Goal: Complete application form: Complete application form

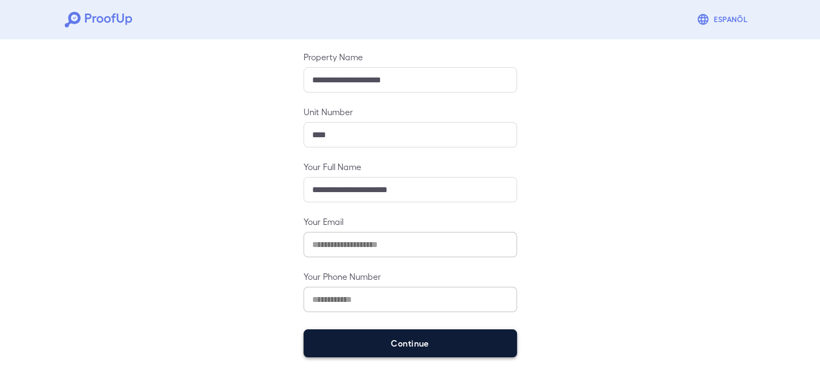
click at [439, 352] on button "Continue" at bounding box center [409, 344] width 213 height 28
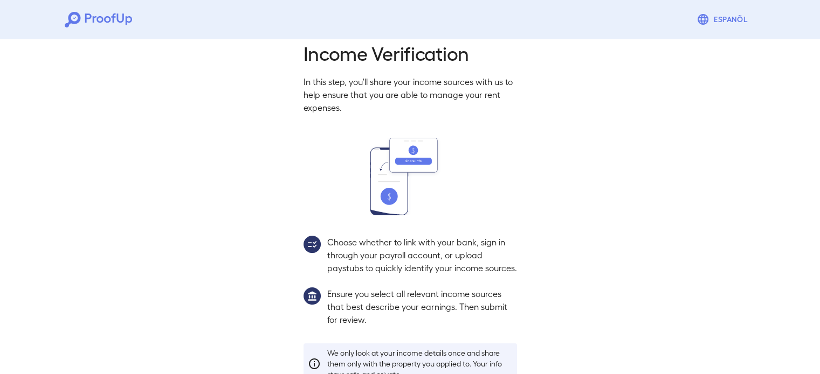
scroll to position [98, 0]
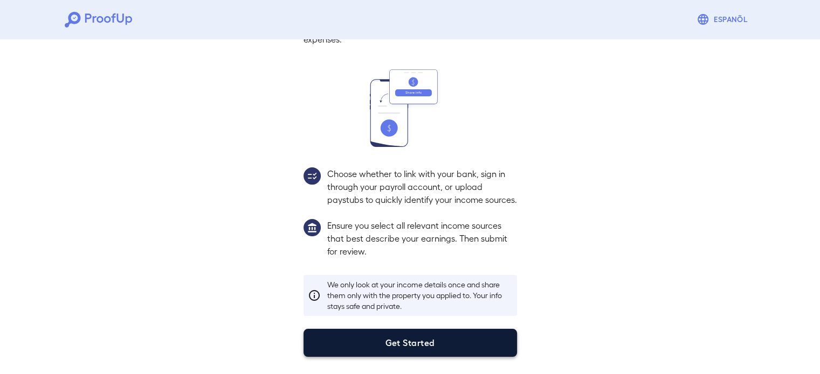
click at [442, 357] on div "Income Verification In this step, you'll share your income sources with us to h…" at bounding box center [410, 162] width 820 height 426
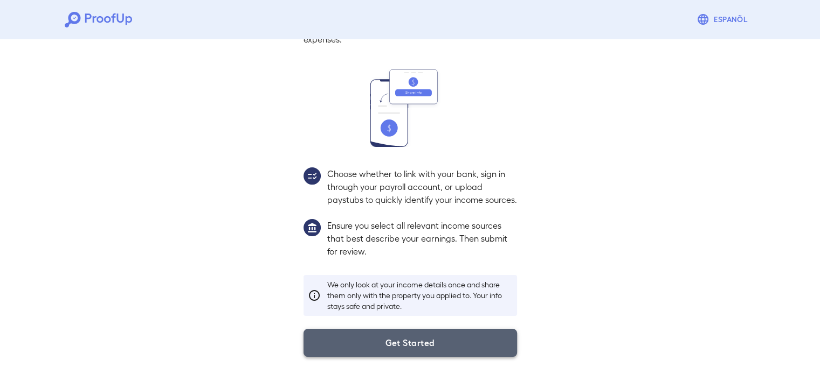
click at [429, 342] on button "Get Started" at bounding box center [409, 343] width 213 height 28
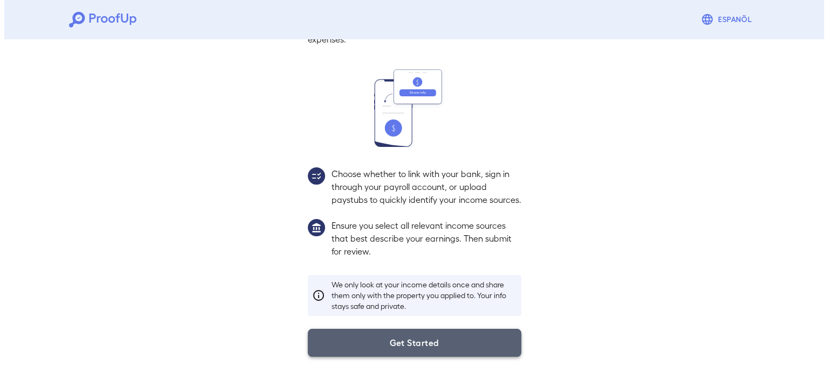
scroll to position [37, 0]
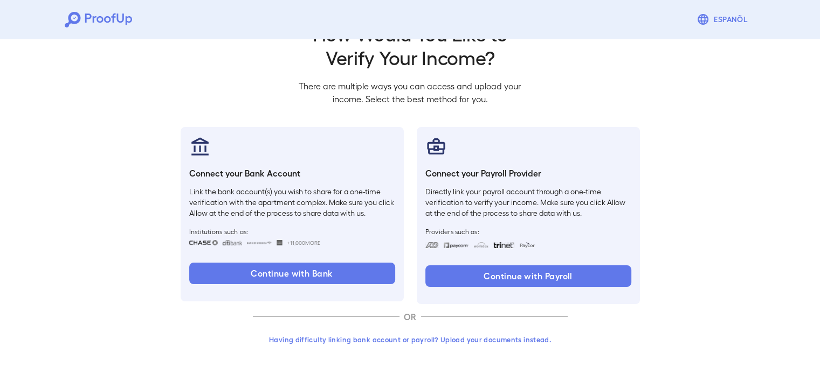
click at [706, 247] on div "Go back How Would You Like to Verify Your Income? There are multiple ways you c…" at bounding box center [410, 186] width 820 height 377
click at [373, 339] on button "Having difficulty linking bank account or payroll? Upload your documents instea…" at bounding box center [410, 339] width 315 height 19
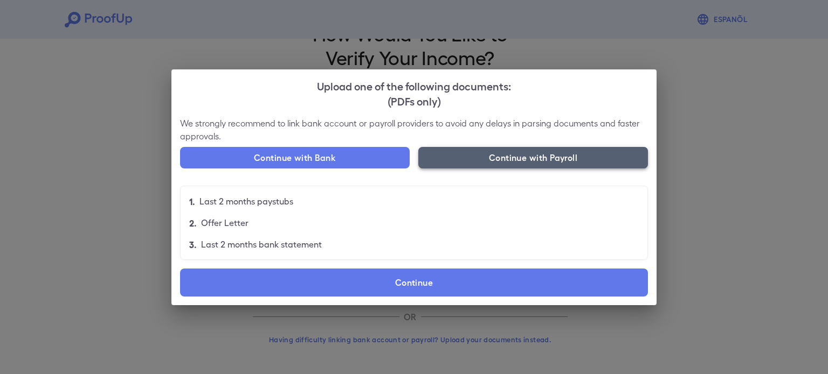
click at [506, 156] on button "Continue with Payroll" at bounding box center [533, 158] width 230 height 22
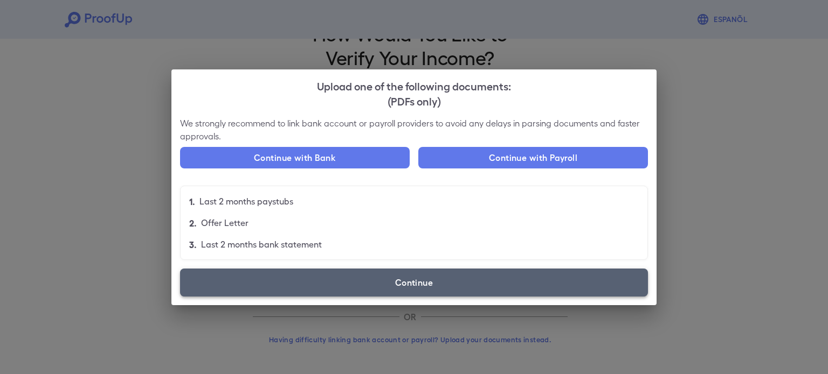
click at [471, 279] on label "Continue" at bounding box center [414, 283] width 468 height 28
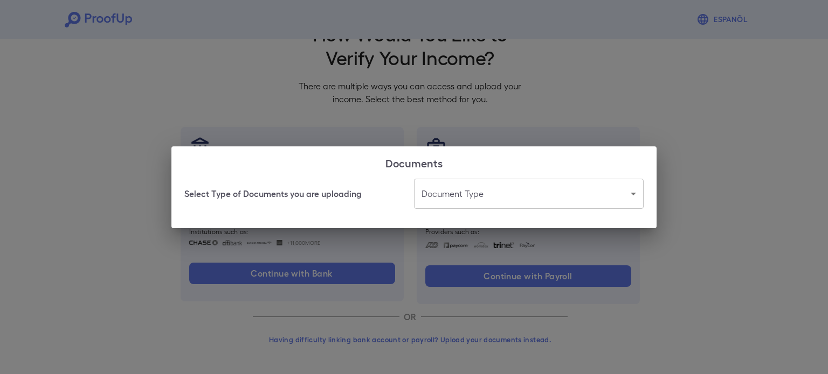
click at [495, 191] on body "Espanõl Go back How Would You Like to Verify Your Income? There are multiple wa…" at bounding box center [414, 169] width 828 height 412
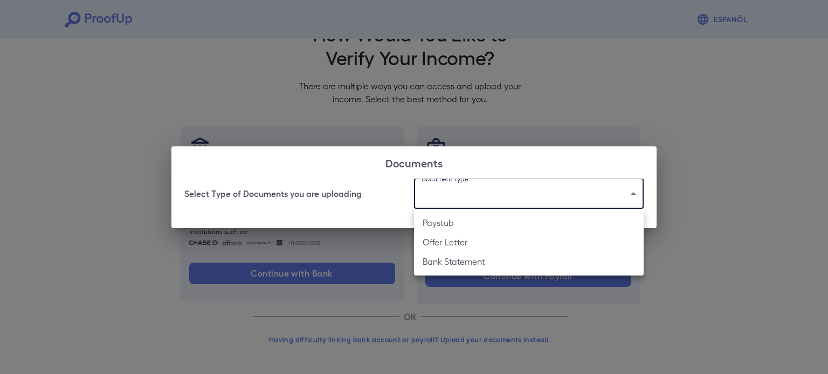
drag, startPoint x: 495, startPoint y: 262, endPoint x: 494, endPoint y: 220, distance: 42.0
click at [494, 220] on ul "Paystub Offer Letter Bank Statement" at bounding box center [529, 242] width 230 height 67
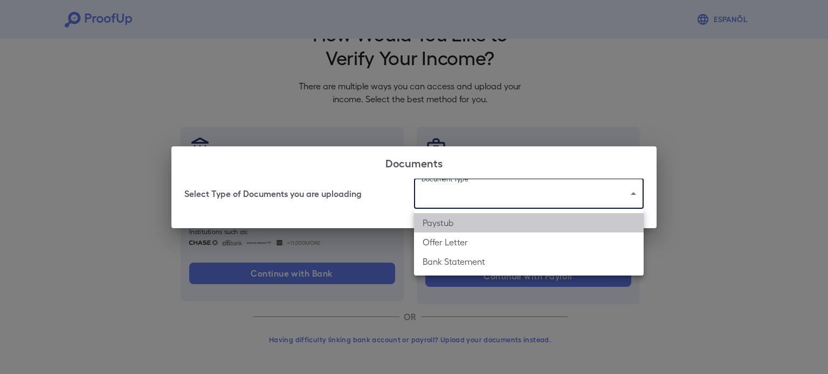
click at [494, 220] on li "Paystub" at bounding box center [529, 222] width 230 height 19
type input "*******"
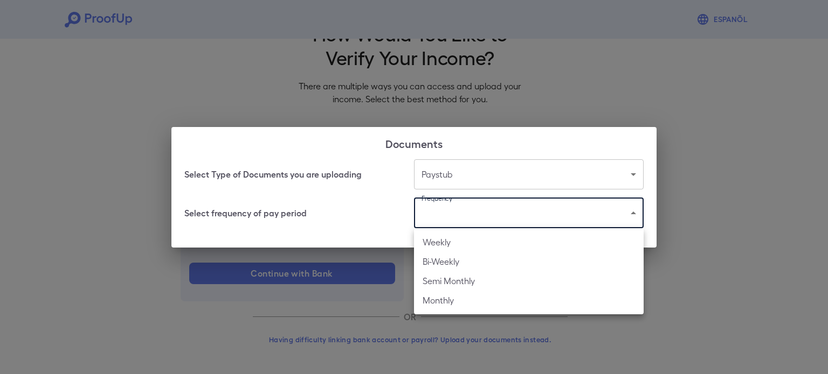
click at [494, 219] on body "Espanõl Go back How Would You Like to Verify Your Income? There are multiple wa…" at bounding box center [414, 169] width 828 height 412
click at [491, 263] on li "Bi-Weekly" at bounding box center [529, 261] width 230 height 19
type input "*********"
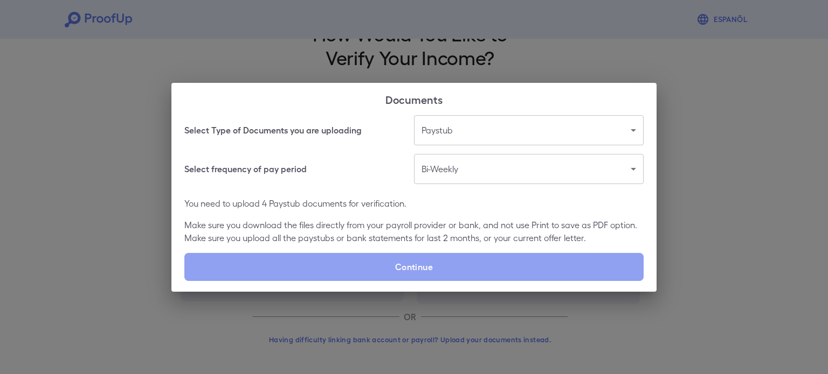
click at [491, 263] on label "Continue" at bounding box center [413, 267] width 459 height 28
click at [185, 281] on input "Continue" at bounding box center [184, 281] width 1 height 1
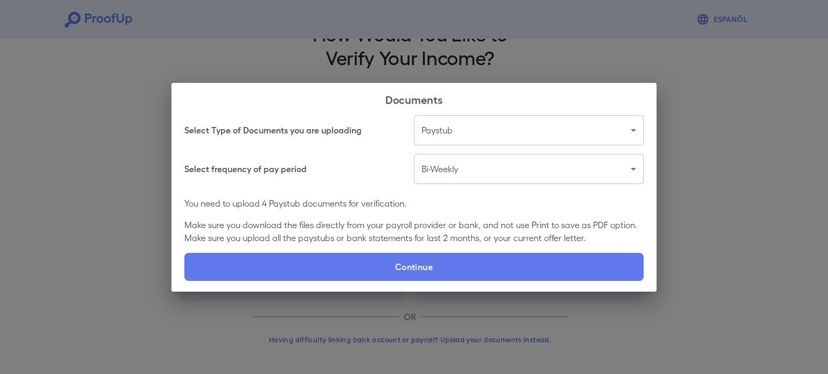
type input "**********"
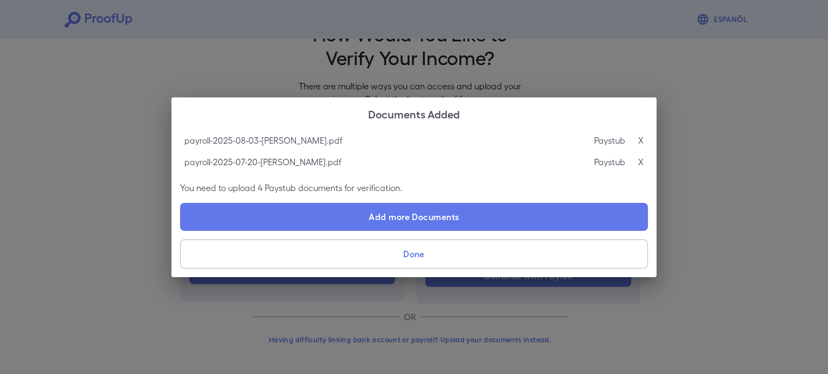
click at [415, 258] on button "Done" at bounding box center [414, 254] width 468 height 29
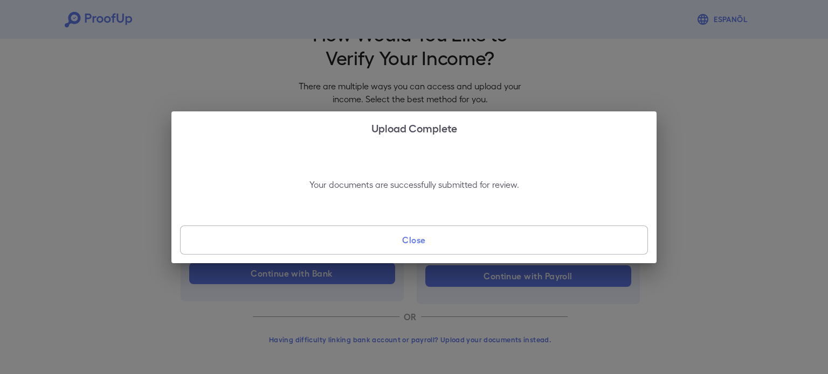
click at [427, 248] on button "Close" at bounding box center [414, 240] width 468 height 29
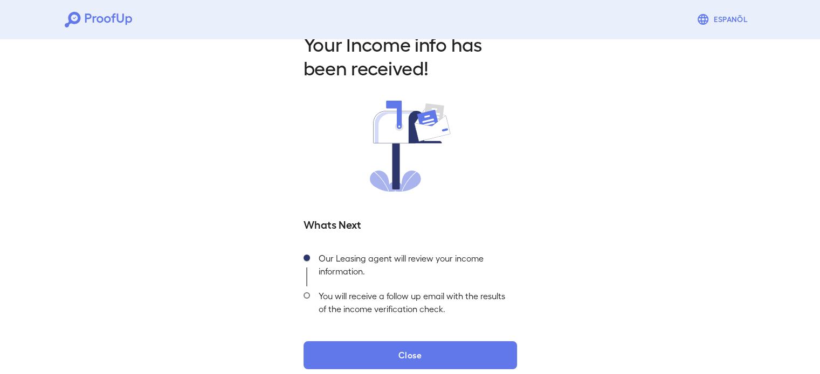
scroll to position [38, 0]
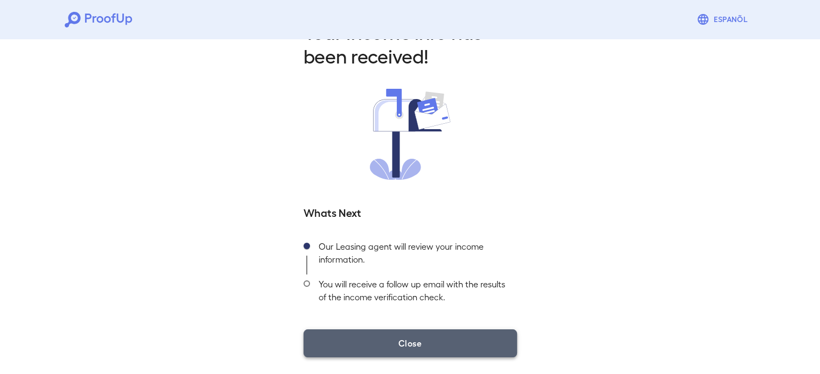
click at [433, 353] on button "Close" at bounding box center [409, 344] width 213 height 28
